Goal: Task Accomplishment & Management: Use online tool/utility

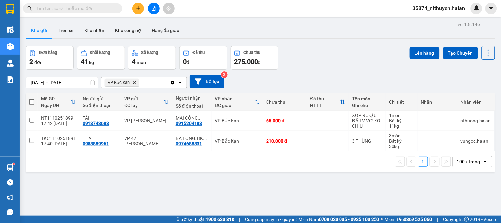
click at [172, 81] on icon "Clear all" at bounding box center [172, 82] width 5 height 5
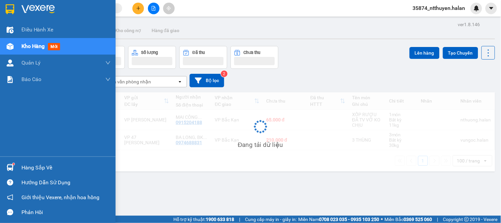
click at [21, 161] on div "Hàng sắp về" at bounding box center [58, 167] width 116 height 15
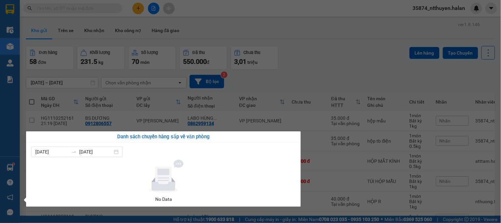
click at [353, 52] on section "Kết quả tìm kiếm ( 186 ) Bộ lọc Mã ĐH Trạng thái Món hàng Thu hộ Tổng cước Chưa…" at bounding box center [250, 111] width 501 height 223
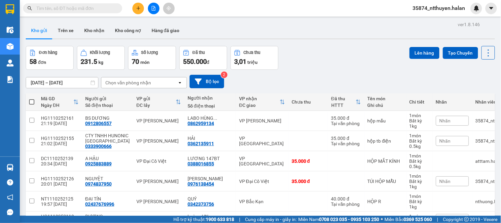
click at [147, 81] on div "Chọn văn phòng nhận" at bounding box center [128, 82] width 46 height 7
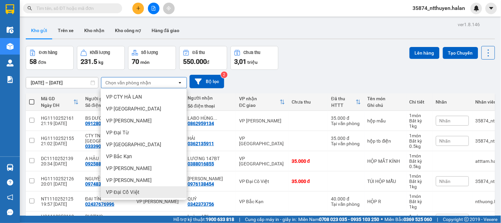
scroll to position [37, 0]
click at [132, 186] on div "VP 47 [PERSON_NAME]" at bounding box center [144, 191] width 86 height 12
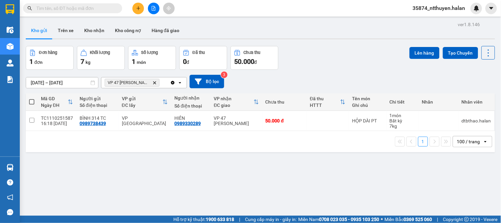
click at [174, 83] on icon "Clear all" at bounding box center [173, 83] width 4 height 4
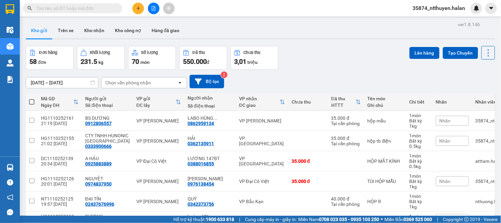
drag, startPoint x: 153, startPoint y: 81, endPoint x: 152, endPoint y: 86, distance: 5.3
click at [152, 82] on div "Chọn văn phòng nhận" at bounding box center [139, 82] width 76 height 11
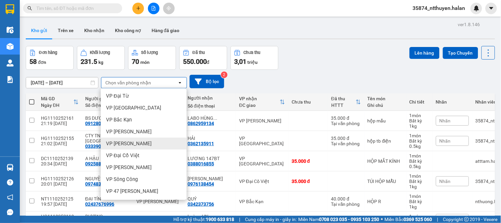
scroll to position [147, 0]
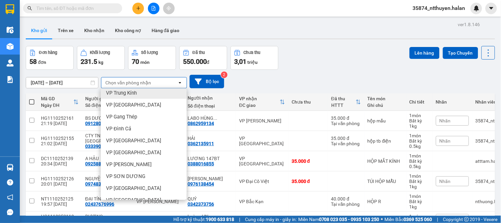
click at [136, 91] on span "VP Trung Kính" at bounding box center [121, 93] width 31 height 7
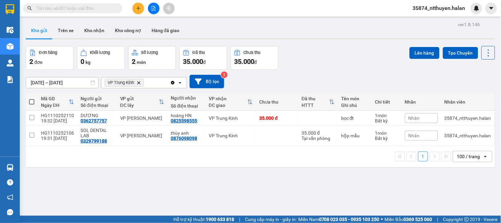
click at [140, 82] on icon "VP Trung Kính, close by backspace" at bounding box center [138, 82] width 3 height 3
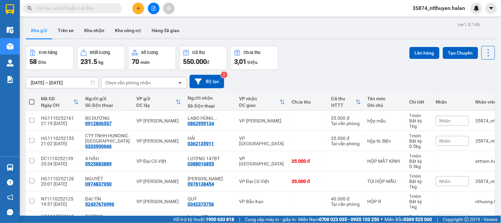
click at [147, 83] on div "Chọn văn phòng nhận" at bounding box center [128, 82] width 46 height 7
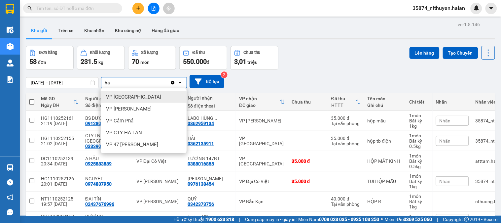
type input "ha"
drag, startPoint x: 128, startPoint y: 96, endPoint x: 146, endPoint y: 89, distance: 19.9
click at [127, 97] on span "VP [GEOGRAPHIC_DATA]" at bounding box center [133, 97] width 55 height 7
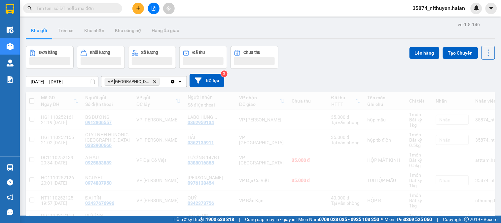
click at [149, 83] on div "VP Hà [GEOGRAPHIC_DATA]" at bounding box center [135, 81] width 69 height 11
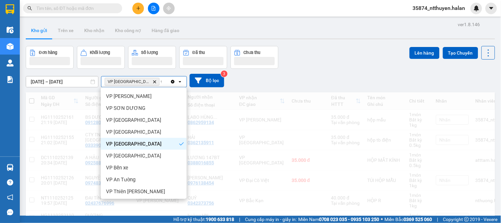
scroll to position [0, 0]
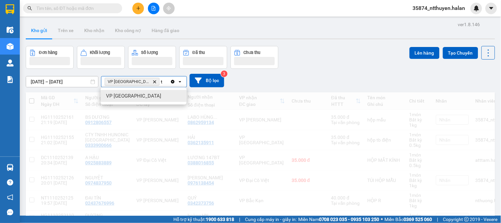
type input "ta"
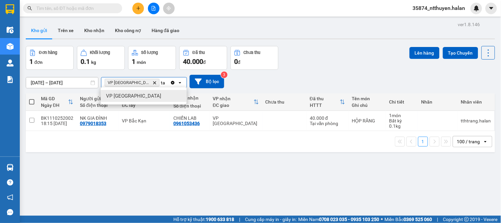
click at [135, 97] on div "VP [GEOGRAPHIC_DATA]" at bounding box center [144, 96] width 86 height 12
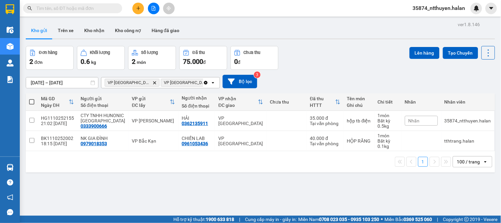
click at [31, 101] on span at bounding box center [31, 101] width 5 height 5
click at [32, 98] on input "checkbox" at bounding box center [32, 98] width 0 height 0
checkbox input "true"
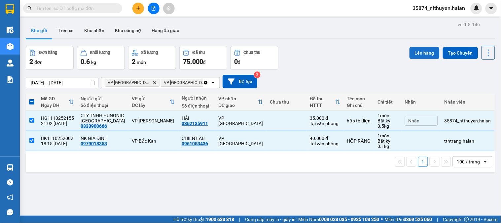
click at [416, 53] on button "Lên hàng" at bounding box center [425, 53] width 30 height 12
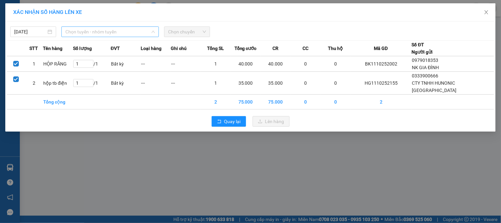
click at [134, 35] on span "Chọn tuyến - nhóm tuyến" at bounding box center [110, 32] width 90 height 10
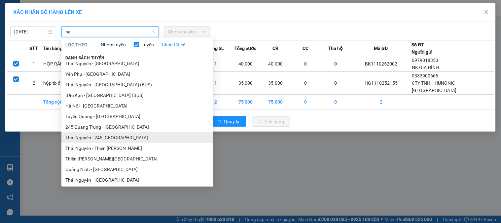
type input "ha"
click at [126, 139] on li "Thái Nguyên - 245 [GEOGRAPHIC_DATA]" at bounding box center [137, 137] width 152 height 11
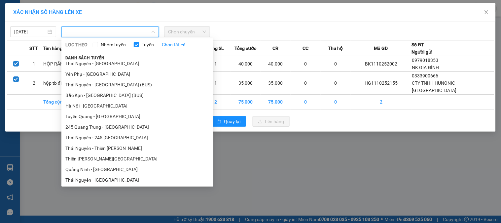
scroll to position [299, 0]
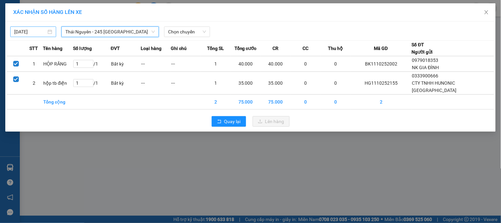
click at [44, 29] on body "Kết quả tìm kiếm ( 186 ) Bộ lọc Mã ĐH Trạng thái Món hàng Thu hộ Tổng cước Chưa…" at bounding box center [250, 111] width 501 height 223
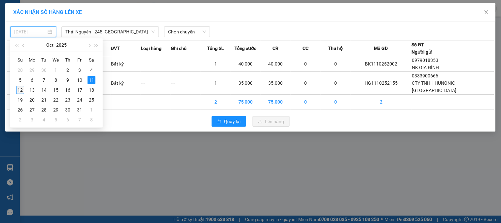
click at [19, 90] on div "12" at bounding box center [20, 90] width 8 height 8
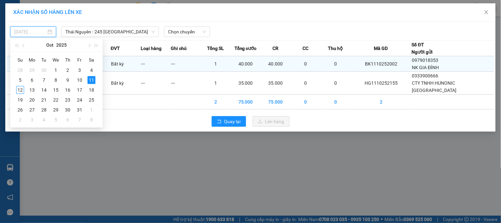
type input "[DATE]"
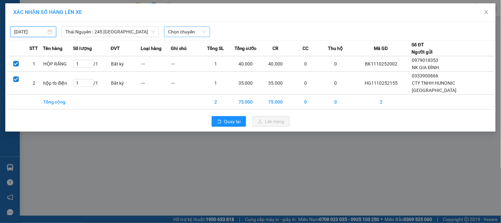
click at [176, 32] on span "Chọn chuyến" at bounding box center [187, 32] width 38 height 10
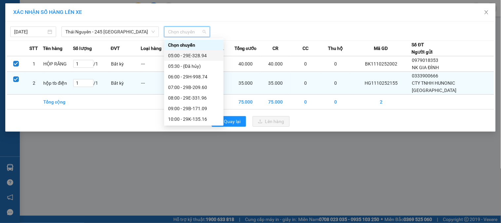
drag, startPoint x: 187, startPoint y: 53, endPoint x: 222, endPoint y: 80, distance: 44.1
click at [188, 53] on div "05:00 - 29E-328.94" at bounding box center [194, 55] width 52 height 7
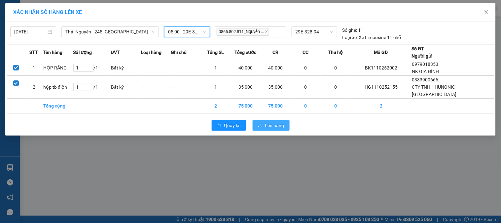
click at [265, 125] on button "Lên hàng" at bounding box center [271, 125] width 37 height 11
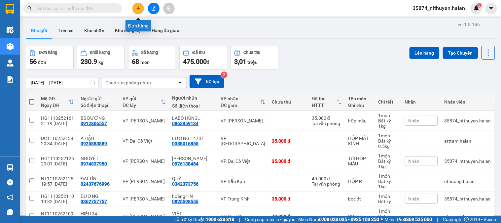
click at [140, 10] on icon "plus" at bounding box center [138, 8] width 5 height 5
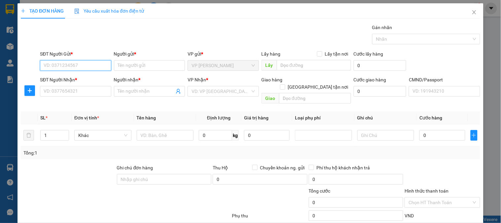
click at [93, 63] on input "SĐT Người Gửi *" at bounding box center [75, 65] width 71 height 11
type input "0389579318"
click at [78, 78] on div "0389579318 - LỆ" at bounding box center [75, 78] width 62 height 7
type input "LỆ"
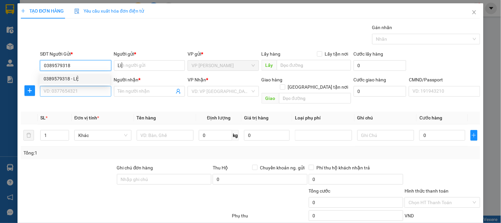
type input "0389579318"
click at [75, 88] on input "SĐT Người Nhận *" at bounding box center [75, 91] width 71 height 11
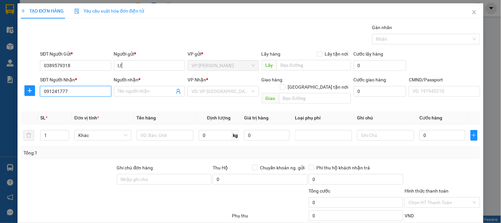
type input "0912417775"
drag, startPoint x: 82, startPoint y: 102, endPoint x: 118, endPoint y: 114, distance: 38.2
click at [85, 104] on div "0912417775 - LAN" at bounding box center [75, 104] width 62 height 7
type input "LAN"
type input "0912417775"
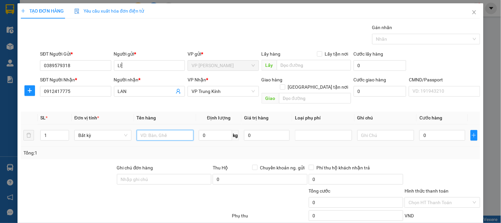
click at [163, 133] on input "text" at bounding box center [165, 135] width 57 height 11
type input "hộp chè"
click at [219, 131] on input "0" at bounding box center [215, 135] width 33 height 11
type input "6"
drag, startPoint x: 198, startPoint y: 137, endPoint x: 206, endPoint y: 137, distance: 8.3
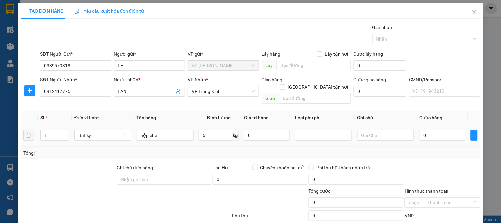
click at [197, 137] on td "6 kg" at bounding box center [218, 135] width 45 height 22
type input "40.000"
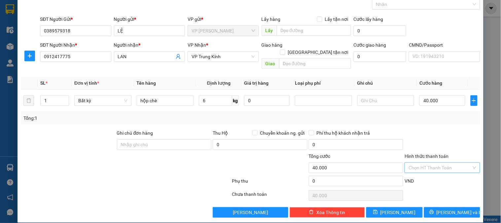
click at [432, 163] on input "Hình thức thanh toán" at bounding box center [440, 168] width 63 height 10
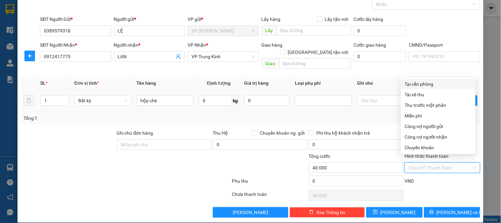
drag, startPoint x: 415, startPoint y: 78, endPoint x: 415, endPoint y: 88, distance: 9.6
click at [414, 79] on div "Tại văn phòng" at bounding box center [438, 84] width 75 height 11
type input "0"
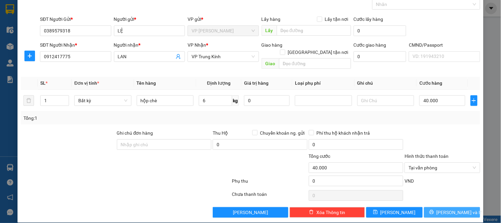
click at [440, 207] on button "Lưu và In" at bounding box center [452, 212] width 56 height 11
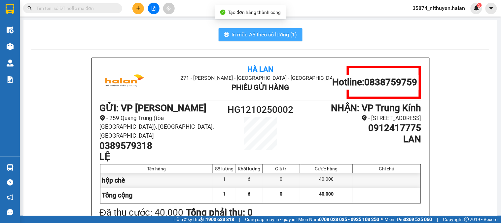
click at [244, 35] on span "In mẫu A5 theo số lượng (1)" at bounding box center [264, 34] width 65 height 8
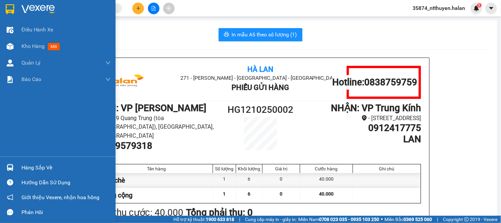
click at [28, 44] on span "Kho hàng" at bounding box center [32, 46] width 23 height 6
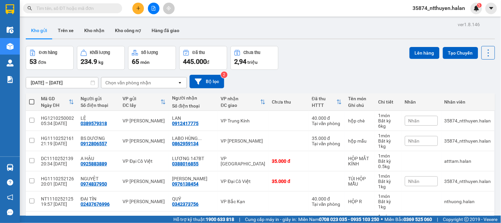
click at [155, 83] on div "Chọn văn phòng nhận" at bounding box center [139, 82] width 76 height 11
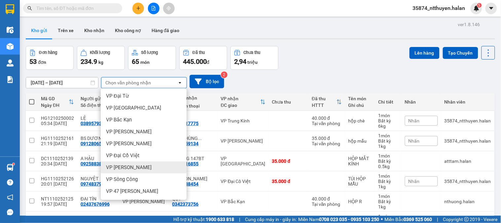
scroll to position [73, 0]
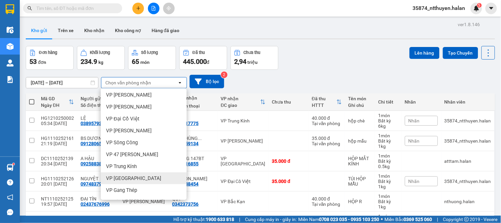
click at [135, 177] on div "VP [GEOGRAPHIC_DATA]" at bounding box center [144, 178] width 86 height 12
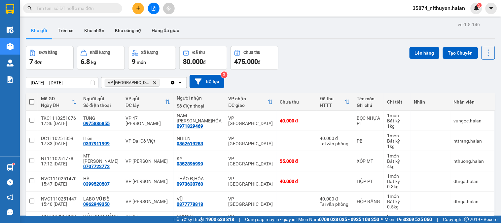
click at [32, 101] on span at bounding box center [31, 101] width 5 height 5
click at [32, 98] on input "checkbox" at bounding box center [32, 98] width 0 height 0
checkbox input "true"
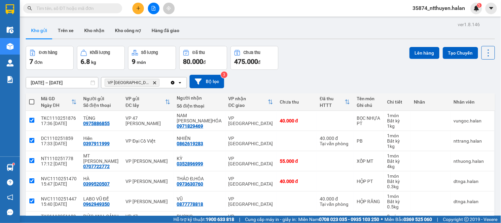
checkbox input "true"
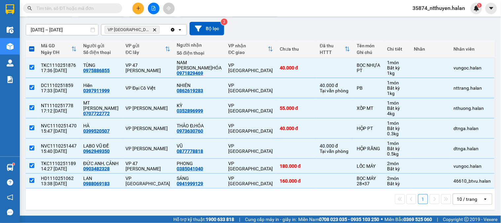
scroll to position [0, 0]
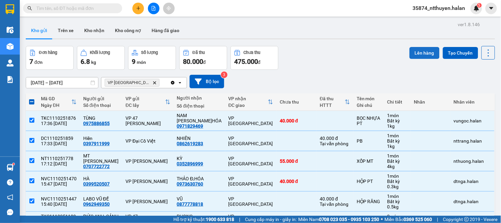
click at [422, 54] on button "Lên hàng" at bounding box center [425, 53] width 30 height 12
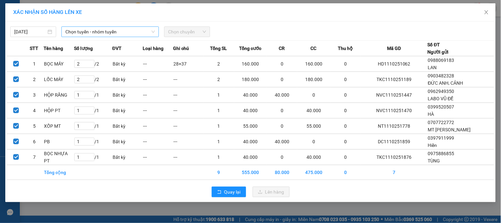
click at [106, 33] on span "Chọn tuyến - nhóm tuyến" at bounding box center [110, 32] width 90 height 10
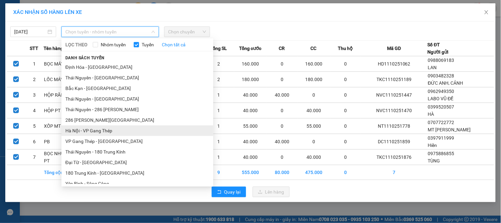
scroll to position [37, 0]
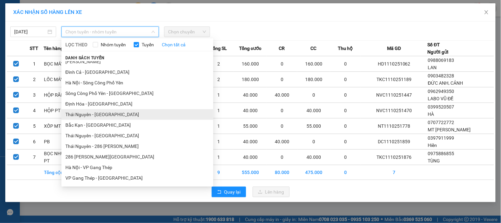
click at [104, 113] on li "Thái Nguyên - [GEOGRAPHIC_DATA]" at bounding box center [137, 114] width 152 height 11
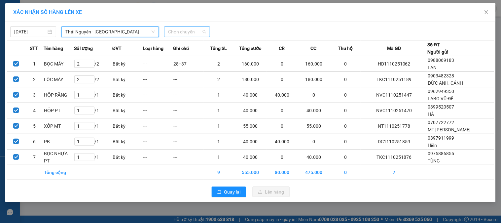
click at [172, 33] on span "Chọn chuyến" at bounding box center [187, 32] width 38 height 10
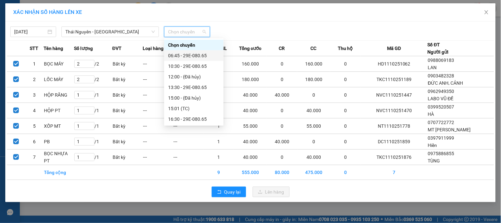
click at [190, 56] on div "06:45 - 29E-080.65" at bounding box center [194, 55] width 52 height 7
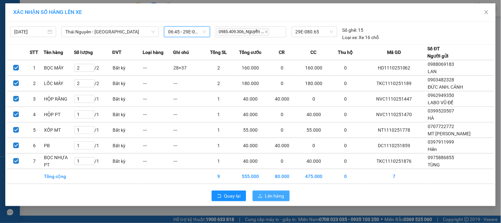
click at [271, 193] on span "Lên hàng" at bounding box center [274, 195] width 19 height 7
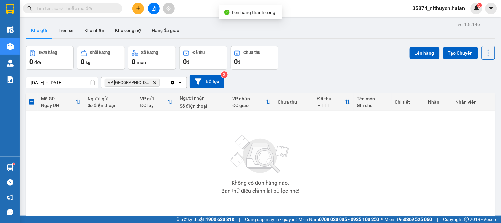
click at [171, 83] on icon "Clear all" at bounding box center [173, 83] width 4 height 4
